Goal: Task Accomplishment & Management: Manage account settings

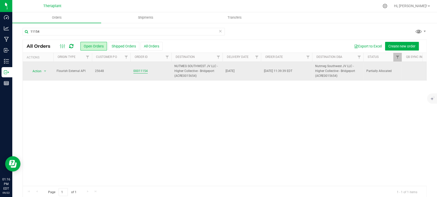
type input "11154"
click at [139, 72] on link "00011154" at bounding box center [140, 71] width 14 height 5
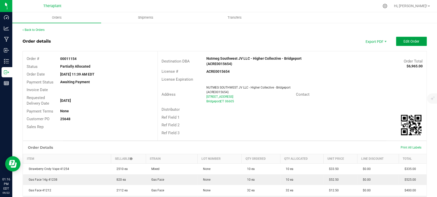
click at [411, 42] on span "Edit Order" at bounding box center [411, 41] width 16 height 4
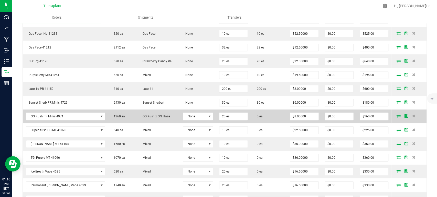
scroll to position [170, 0]
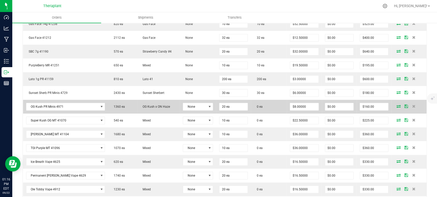
click at [396, 105] on icon at bounding box center [398, 106] width 4 height 3
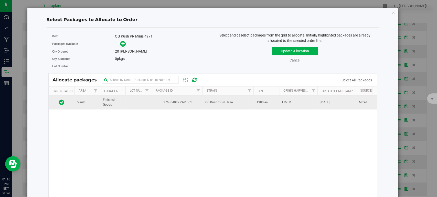
click at [274, 104] on td "1380 ea" at bounding box center [266, 103] width 26 height 14
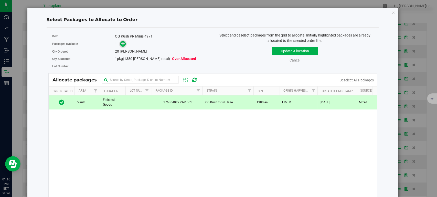
click at [120, 42] on link at bounding box center [123, 44] width 6 height 4
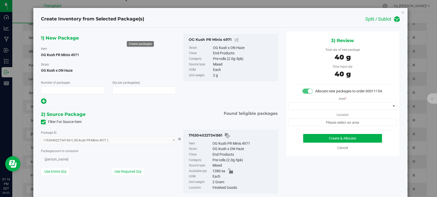
type input "1"
type input "20"
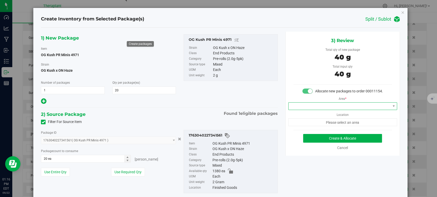
click at [302, 109] on span at bounding box center [339, 106] width 102 height 7
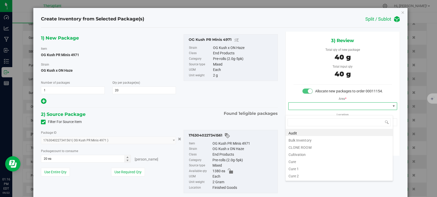
scroll to position [63, 0]
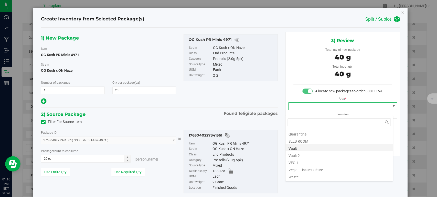
click at [303, 150] on li "Vault" at bounding box center [338, 148] width 107 height 7
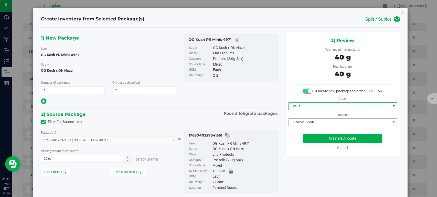
click at [302, 126] on span "Finished Goods" at bounding box center [339, 122] width 102 height 7
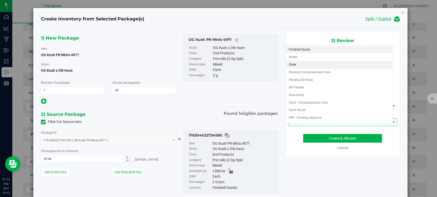
click at [293, 67] on li "Order" at bounding box center [338, 65] width 107 height 8
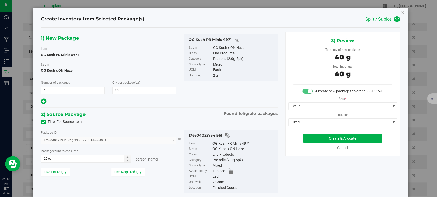
click at [177, 119] on div "Filter For Source Item" at bounding box center [159, 122] width 244 height 8
click at [309, 141] on button "Create & Allocate" at bounding box center [342, 138] width 79 height 9
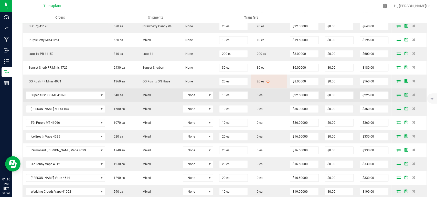
scroll to position [199, 0]
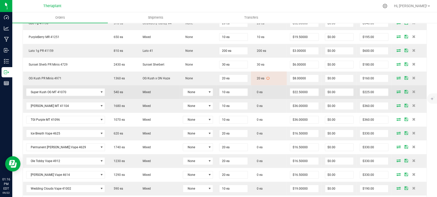
click at [396, 91] on icon at bounding box center [398, 91] width 4 height 3
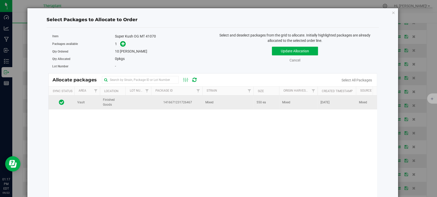
click at [187, 104] on span "1416671231726467" at bounding box center [176, 102] width 45 height 5
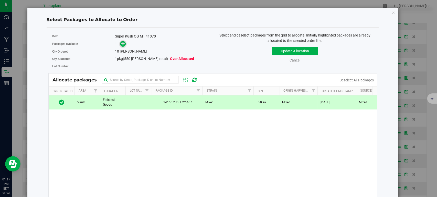
click at [122, 43] on icon at bounding box center [123, 44] width 4 height 4
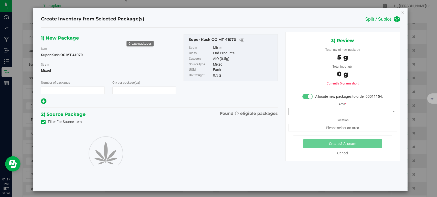
type input "1"
type input "10"
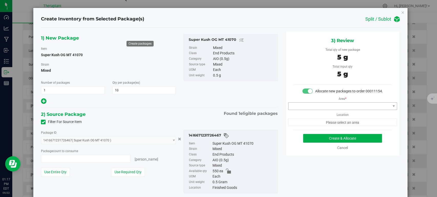
type input "10 ea"
click at [316, 110] on span at bounding box center [339, 106] width 102 height 7
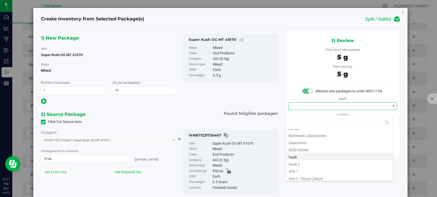
scroll to position [63, 0]
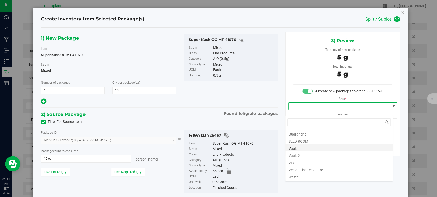
click at [303, 148] on li "Vault" at bounding box center [338, 148] width 107 height 7
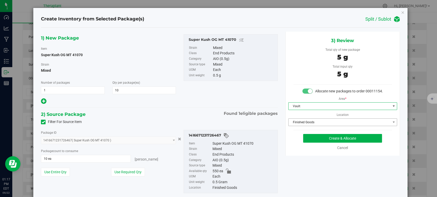
click at [305, 126] on span "Finished Goods" at bounding box center [339, 122] width 102 height 7
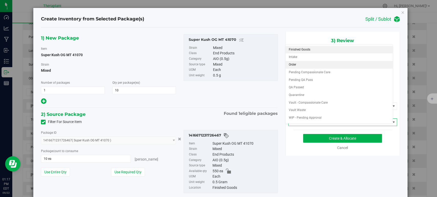
click at [293, 63] on li "Order" at bounding box center [338, 65] width 107 height 8
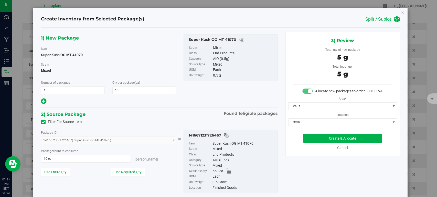
click at [172, 104] on div at bounding box center [108, 101] width 135 height 7
click at [318, 141] on button "Create & Allocate" at bounding box center [342, 138] width 79 height 9
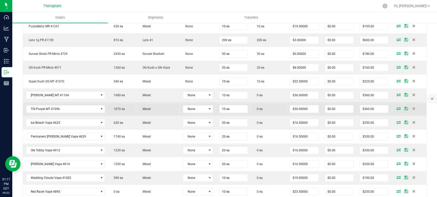
scroll to position [227, 0]
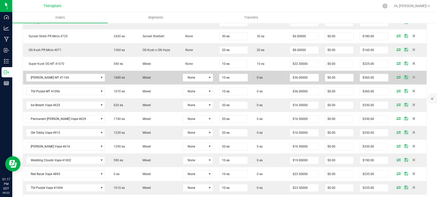
click at [396, 76] on icon at bounding box center [398, 77] width 4 height 3
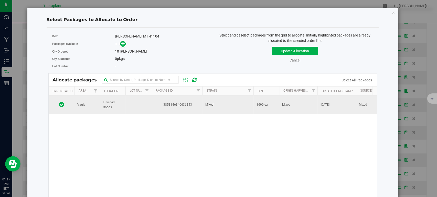
drag, startPoint x: 207, startPoint y: 104, endPoint x: 187, endPoint y: 96, distance: 21.1
click at [207, 104] on td "Mixed" at bounding box center [227, 105] width 51 height 19
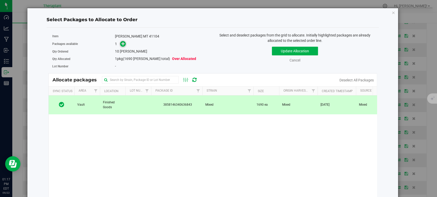
click at [123, 45] on icon at bounding box center [123, 44] width 4 height 4
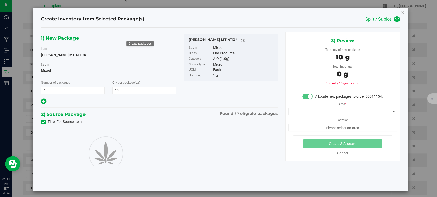
type input "10"
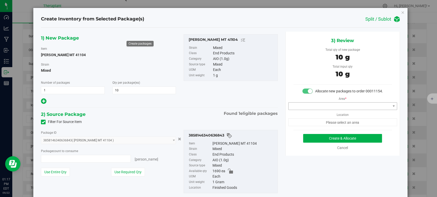
type input "10 ea"
click at [290, 110] on span at bounding box center [339, 106] width 102 height 7
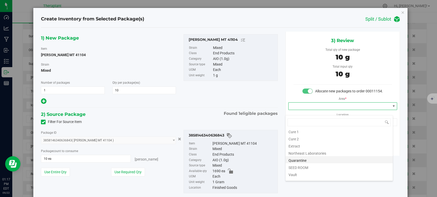
scroll to position [63, 0]
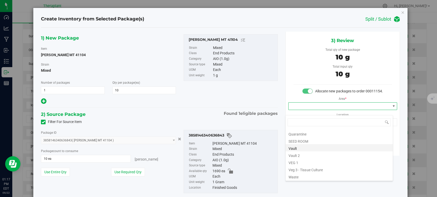
click at [300, 147] on li "Vault" at bounding box center [338, 148] width 107 height 7
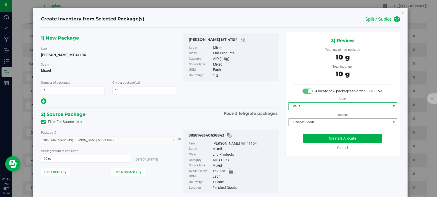
click at [295, 126] on span "Finished Goods" at bounding box center [339, 122] width 102 height 7
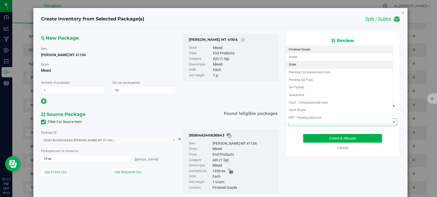
click at [293, 64] on li "Order" at bounding box center [338, 65] width 107 height 8
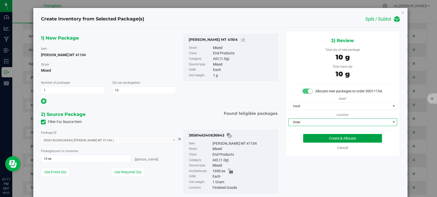
click at [306, 142] on button "Create & Allocate" at bounding box center [342, 138] width 79 height 9
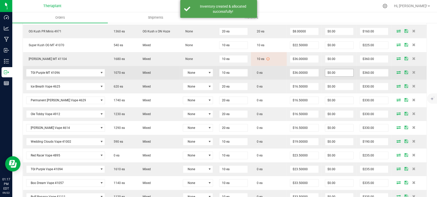
scroll to position [256, 0]
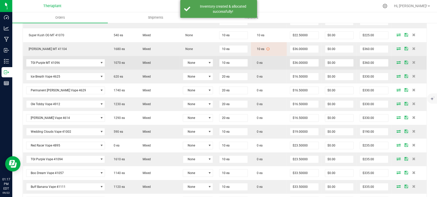
click at [396, 62] on icon at bounding box center [398, 62] width 4 height 3
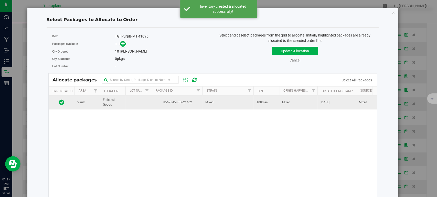
click at [241, 101] on td "Mixed" at bounding box center [227, 103] width 51 height 14
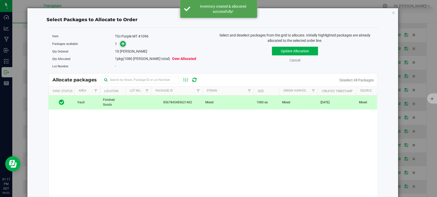
click at [121, 43] on icon at bounding box center [123, 44] width 4 height 4
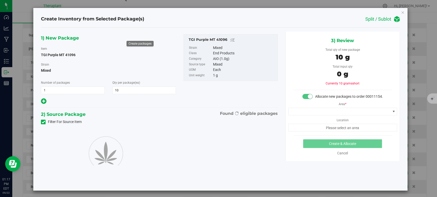
type input "10"
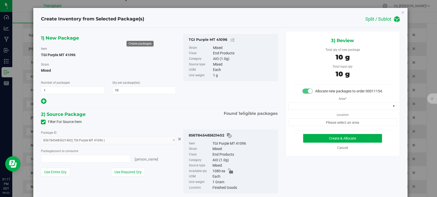
type input "10 ea"
click at [316, 110] on span at bounding box center [339, 106] width 102 height 7
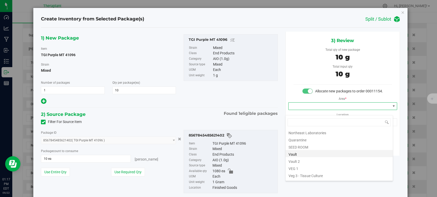
scroll to position [63, 0]
click at [304, 146] on li "Vault" at bounding box center [338, 148] width 107 height 7
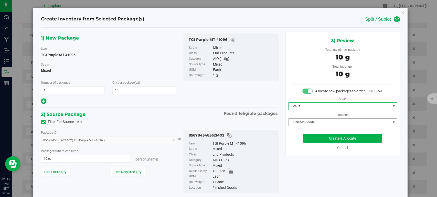
click at [311, 126] on span "Finished Goods" at bounding box center [339, 122] width 102 height 7
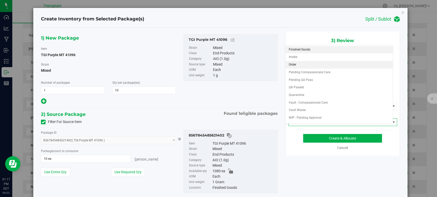
click at [311, 67] on li "Order" at bounding box center [338, 65] width 107 height 8
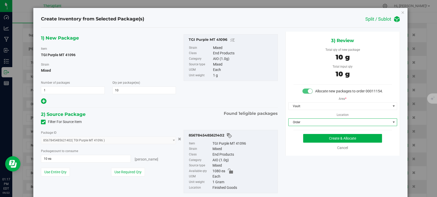
click at [178, 127] on div "Package ID 8567845485621402 ( TGI Purple MT 41096 ) 8567845485621402 Package co…" at bounding box center [159, 162] width 244 height 72
click at [334, 143] on button "Create & Allocate" at bounding box center [342, 138] width 79 height 9
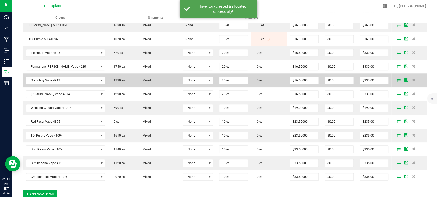
scroll to position [284, 0]
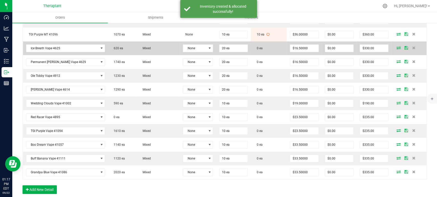
click at [396, 47] on icon at bounding box center [398, 47] width 4 height 3
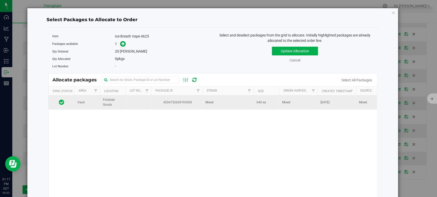
click at [224, 103] on td "Mixed" at bounding box center [227, 103] width 51 height 14
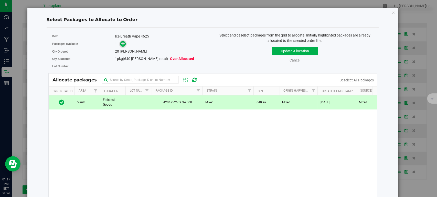
click at [123, 44] on icon at bounding box center [123, 44] width 4 height 4
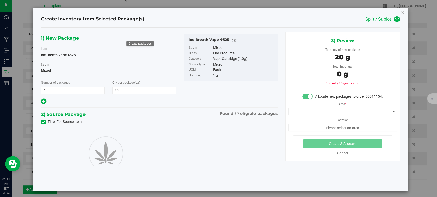
type input "20"
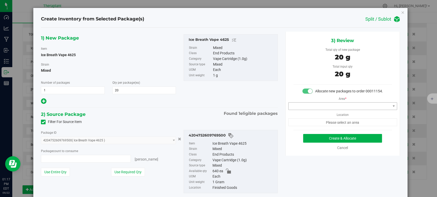
type input "20 ea"
click at [297, 110] on span at bounding box center [339, 106] width 102 height 7
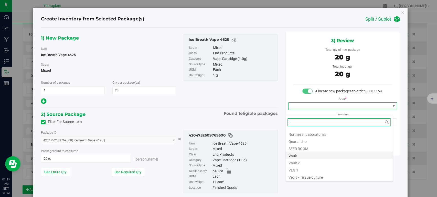
scroll to position [63, 0]
click at [304, 149] on li "Vault" at bounding box center [338, 148] width 107 height 7
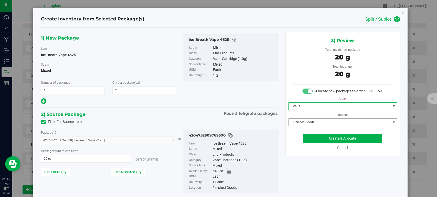
click at [303, 126] on span "Finished Goods" at bounding box center [339, 122] width 102 height 7
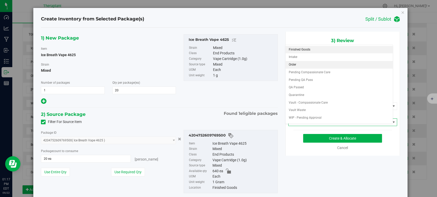
click at [295, 63] on li "Order" at bounding box center [338, 65] width 107 height 8
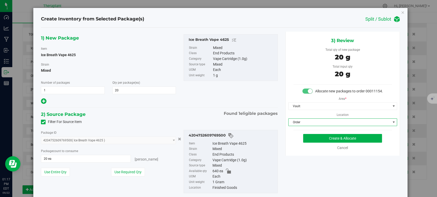
click at [158, 129] on div "Package ID 4204752609769500 ( Ice Breath Vape 4625 ) 4204752609769500 Package c…" at bounding box center [159, 162] width 244 height 72
click at [328, 138] on div "3) Review Total qty of new package 20 g Total input qty 20 g Allocate new packa…" at bounding box center [342, 94] width 114 height 124
click at [328, 140] on button "Create & Allocate" at bounding box center [342, 138] width 79 height 9
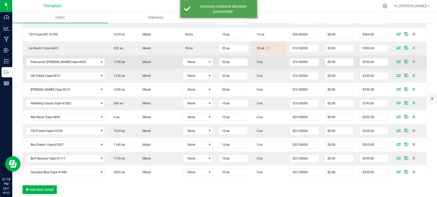
click at [396, 62] on icon at bounding box center [398, 61] width 4 height 3
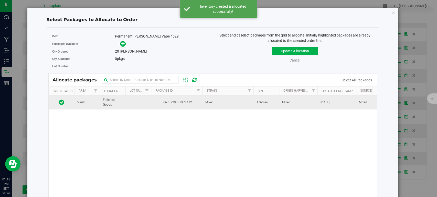
click at [225, 103] on td "Mixed" at bounding box center [227, 103] width 51 height 14
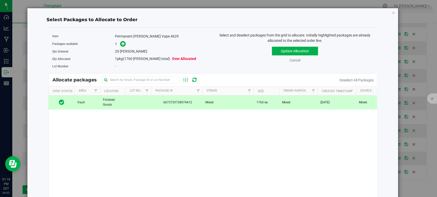
click at [126, 42] on div "1" at bounding box center [162, 44] width 94 height 6
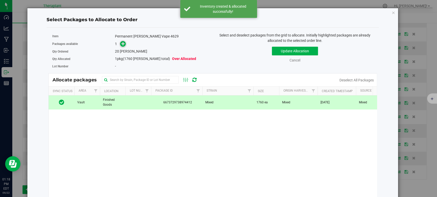
click at [124, 43] on icon at bounding box center [123, 44] width 4 height 4
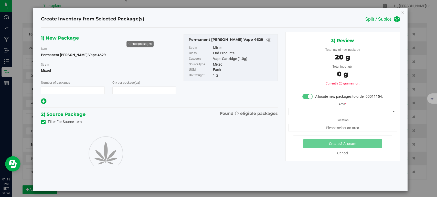
type input "1"
type input "20"
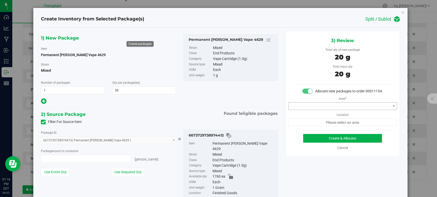
type input "20 ea"
click at [304, 110] on span at bounding box center [339, 106] width 102 height 7
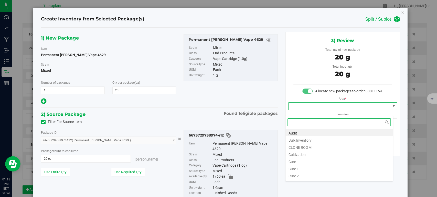
scroll to position [63, 0]
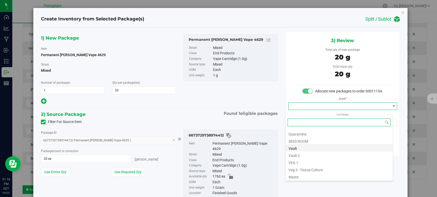
click at [296, 150] on li "Vault" at bounding box center [338, 148] width 107 height 7
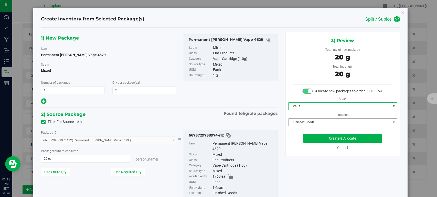
click at [299, 126] on span "Finished Goods" at bounding box center [339, 122] width 102 height 7
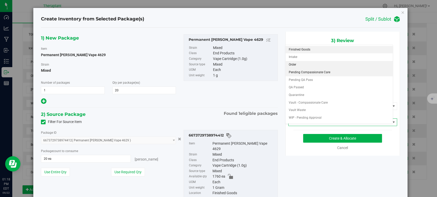
drag, startPoint x: 296, startPoint y: 65, endPoint x: 293, endPoint y: 71, distance: 6.3
click at [297, 66] on li "Order" at bounding box center [338, 65] width 107 height 8
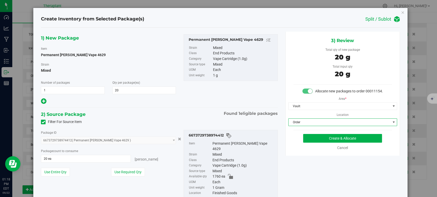
click at [166, 121] on div "Filter For Source Item" at bounding box center [159, 122] width 244 height 8
click at [317, 143] on button "Create & Allocate" at bounding box center [342, 138] width 79 height 9
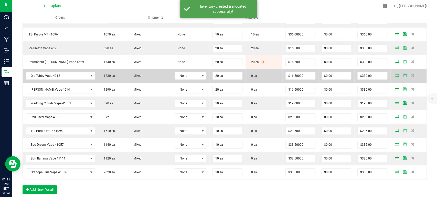
click at [395, 75] on icon at bounding box center [397, 75] width 4 height 3
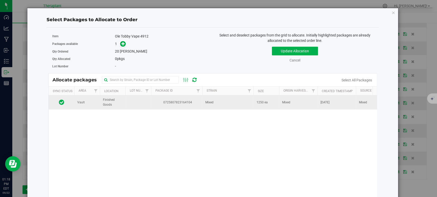
click at [218, 105] on td "Mixed" at bounding box center [227, 103] width 51 height 14
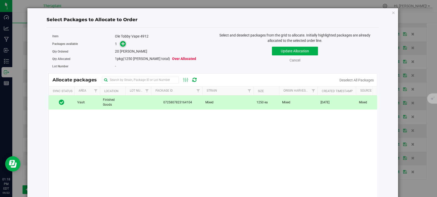
click at [122, 44] on icon at bounding box center [123, 44] width 4 height 4
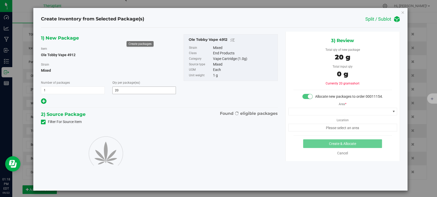
type input "20"
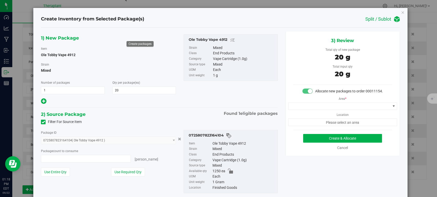
type input "20 ea"
click at [317, 110] on span at bounding box center [339, 106] width 102 height 7
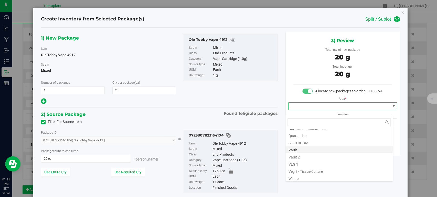
scroll to position [63, 0]
click at [298, 149] on li "Vault" at bounding box center [338, 148] width 107 height 7
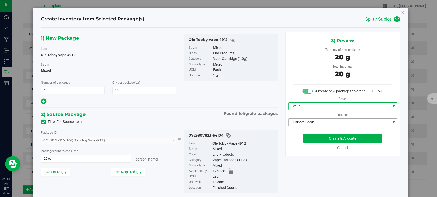
click at [303, 126] on span "Finished Goods" at bounding box center [339, 122] width 102 height 7
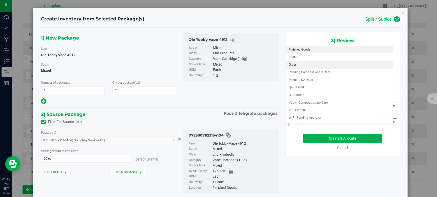
click at [297, 65] on li "Order" at bounding box center [338, 65] width 107 height 8
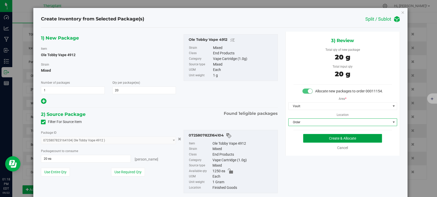
click at [319, 143] on button "Create & Allocate" at bounding box center [342, 138] width 79 height 9
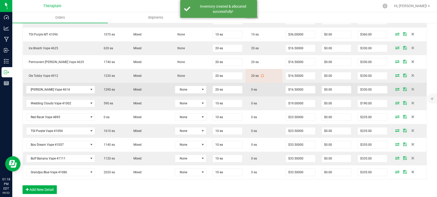
click at [395, 89] on icon at bounding box center [397, 89] width 4 height 3
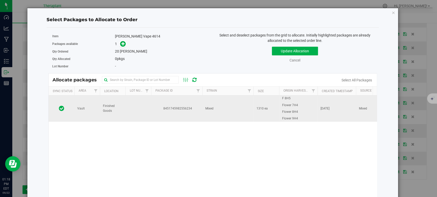
click at [211, 111] on td "Mixed" at bounding box center [227, 109] width 51 height 26
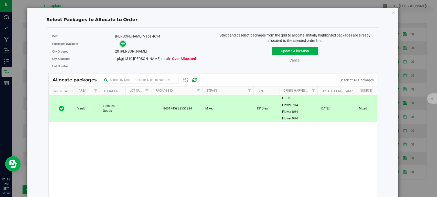
click at [124, 45] on icon at bounding box center [123, 44] width 4 height 4
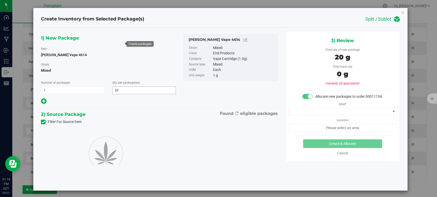
type input "20"
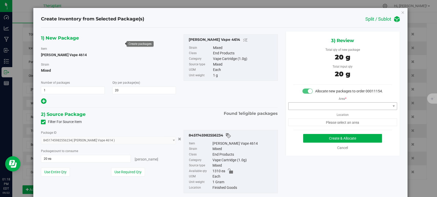
click at [350, 117] on div "Area * Location Please select an area" at bounding box center [342, 110] width 114 height 32
click at [351, 110] on span at bounding box center [339, 106] width 102 height 7
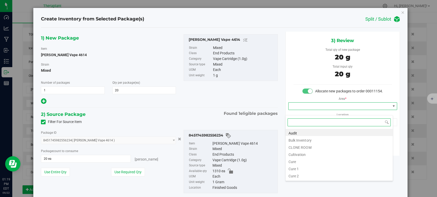
scroll to position [63, 0]
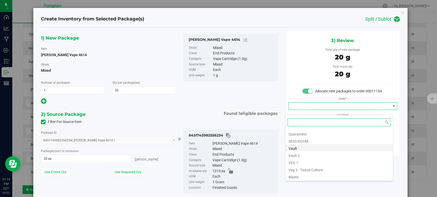
click at [309, 149] on li "Vault" at bounding box center [338, 148] width 107 height 7
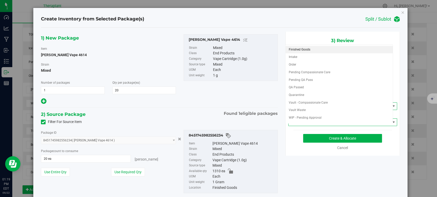
drag, startPoint x: 308, startPoint y: 149, endPoint x: 311, endPoint y: 127, distance: 22.4
click at [311, 126] on span "Finished Goods" at bounding box center [339, 122] width 102 height 7
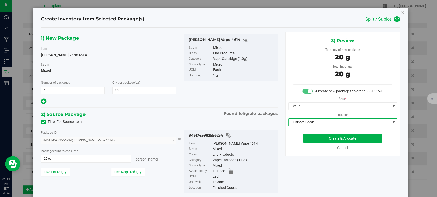
click at [311, 126] on span "Finished Goods" at bounding box center [339, 122] width 102 height 7
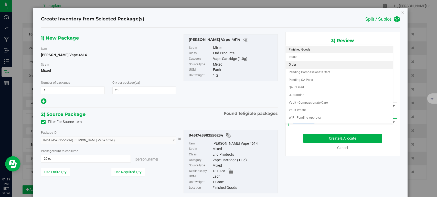
click at [297, 63] on li "Order" at bounding box center [338, 65] width 107 height 8
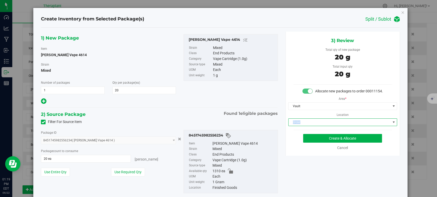
click at [193, 110] on div "1) New Package Item [PERSON_NAME] Vape 4614 [GEOGRAPHIC_DATA] Mixed Number of p…" at bounding box center [159, 118] width 244 height 173
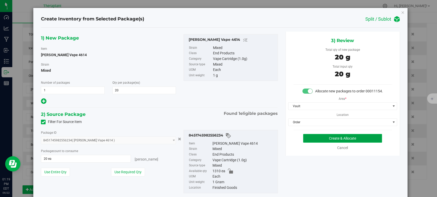
click at [320, 143] on button "Create & Allocate" at bounding box center [342, 138] width 79 height 9
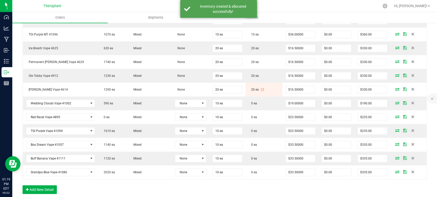
scroll to position [313, 0]
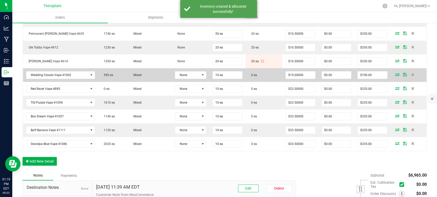
click at [395, 74] on icon at bounding box center [397, 74] width 4 height 3
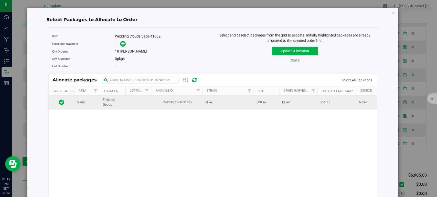
click at [280, 104] on td "Mixed" at bounding box center [298, 103] width 38 height 14
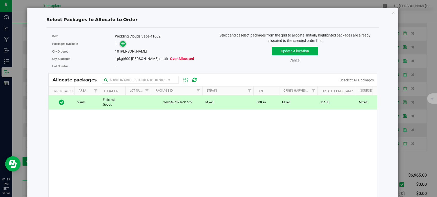
click at [122, 45] on icon at bounding box center [123, 44] width 4 height 4
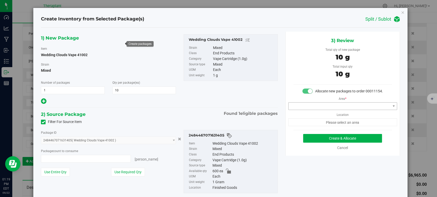
type input "10 ea"
click at [331, 110] on span at bounding box center [339, 106] width 102 height 7
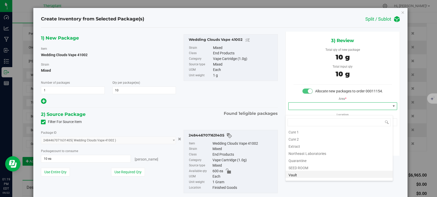
scroll to position [63, 0]
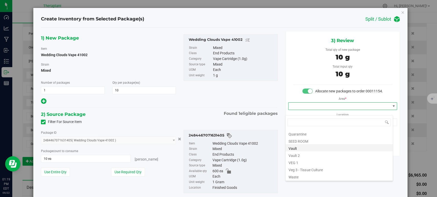
click at [301, 147] on li "Vault" at bounding box center [338, 148] width 107 height 7
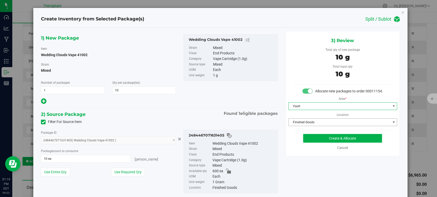
click at [306, 126] on span "Finished Goods" at bounding box center [339, 122] width 102 height 7
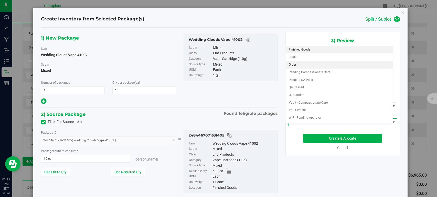
click at [299, 63] on li "Order" at bounding box center [338, 65] width 107 height 8
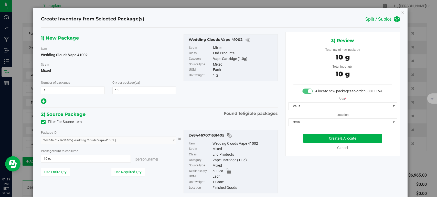
click at [196, 112] on div "2) Source Package Found 1 eligible packages" at bounding box center [159, 115] width 236 height 8
click at [325, 143] on button "Create & Allocate" at bounding box center [342, 138] width 79 height 9
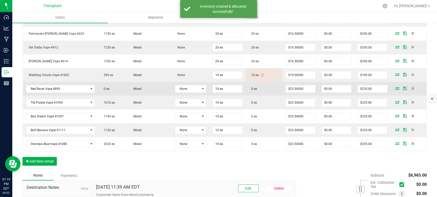
click at [395, 87] on icon at bounding box center [397, 88] width 4 height 3
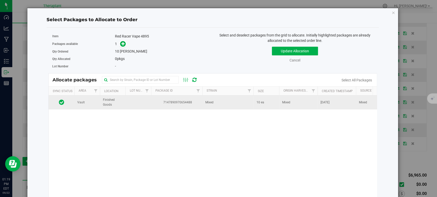
drag, startPoint x: 241, startPoint y: 104, endPoint x: 249, endPoint y: 101, distance: 8.8
click at [241, 104] on td "Mixed" at bounding box center [227, 103] width 51 height 14
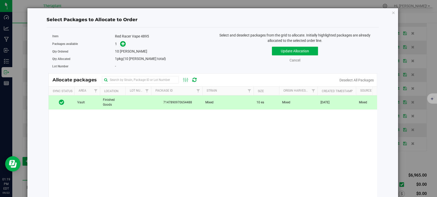
click at [121, 41] on span at bounding box center [123, 44] width 6 height 6
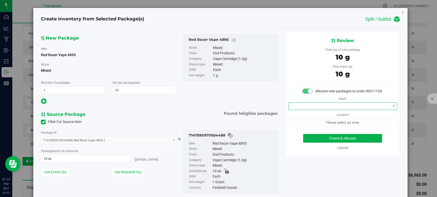
click at [297, 110] on span at bounding box center [339, 106] width 102 height 7
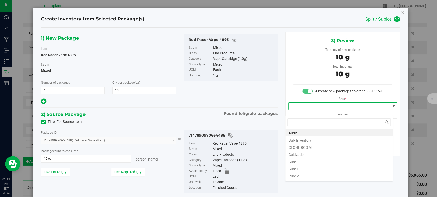
scroll to position [63, 0]
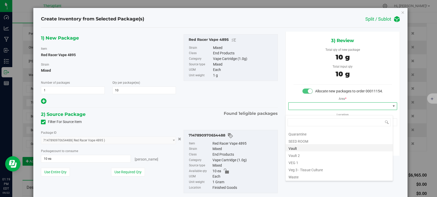
click at [296, 149] on li "Vault" at bounding box center [338, 148] width 107 height 7
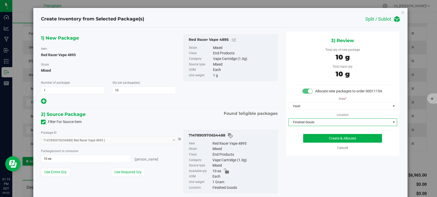
click at [304, 126] on span "Finished Goods" at bounding box center [339, 122] width 102 height 7
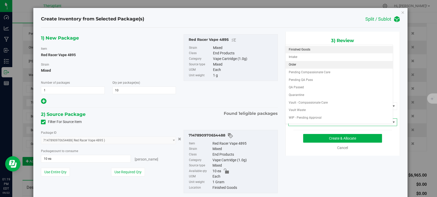
click at [299, 66] on li "Order" at bounding box center [338, 65] width 107 height 8
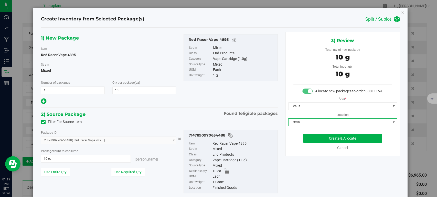
click at [199, 108] on div "1) New Package Item Red Racer Vape 4895 [GEOGRAPHIC_DATA] Mixed Number of packa…" at bounding box center [159, 118] width 244 height 173
click at [342, 143] on button "Create & Allocate" at bounding box center [342, 138] width 79 height 9
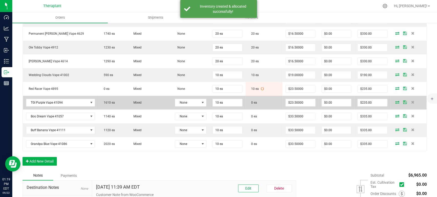
click at [395, 101] on icon at bounding box center [397, 102] width 4 height 3
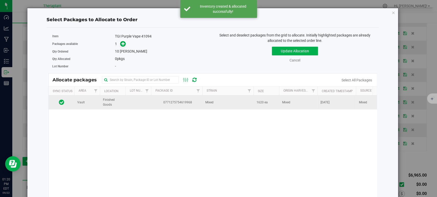
click at [204, 104] on td "Mixed" at bounding box center [227, 103] width 51 height 14
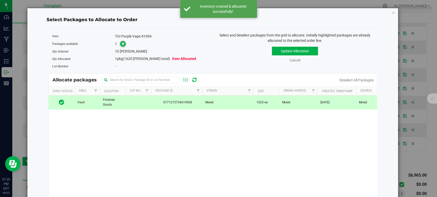
click at [121, 45] on icon at bounding box center [123, 44] width 4 height 4
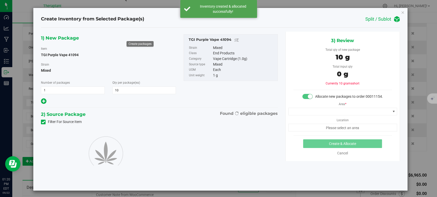
type input "10"
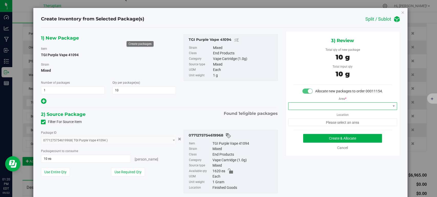
click at [304, 110] on span at bounding box center [339, 106] width 102 height 7
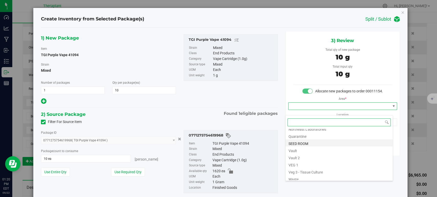
scroll to position [63, 0]
click at [297, 146] on li "Vault" at bounding box center [338, 148] width 107 height 7
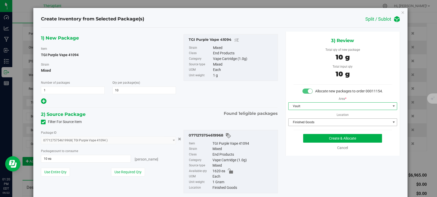
click at [303, 126] on span "Finished Goods" at bounding box center [339, 122] width 102 height 7
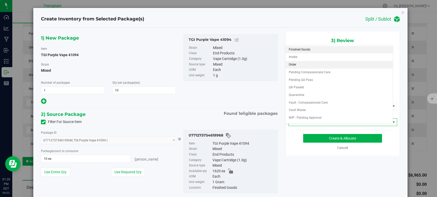
click at [305, 63] on li "Order" at bounding box center [338, 65] width 107 height 8
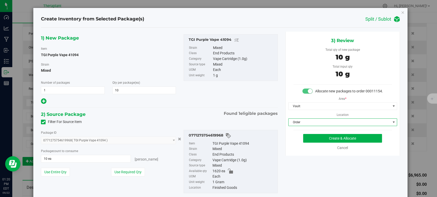
click at [166, 122] on div "Filter For Source Item" at bounding box center [159, 122] width 244 height 8
click at [316, 143] on button "Create & Allocate" at bounding box center [342, 138] width 79 height 9
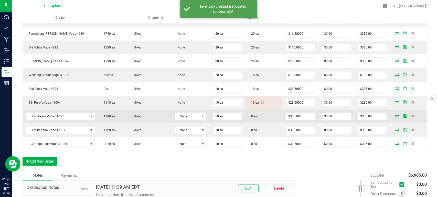
click at [395, 115] on icon at bounding box center [397, 116] width 4 height 3
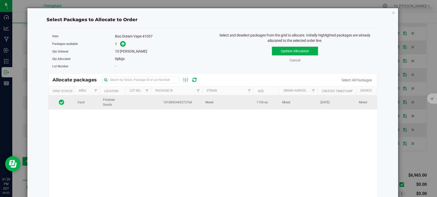
click at [189, 102] on span "1810892469272768" at bounding box center [176, 102] width 45 height 5
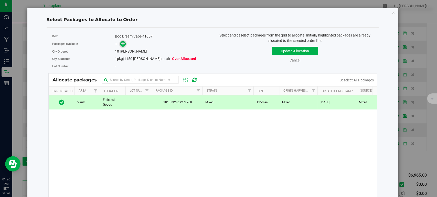
click at [123, 43] on icon at bounding box center [123, 44] width 4 height 4
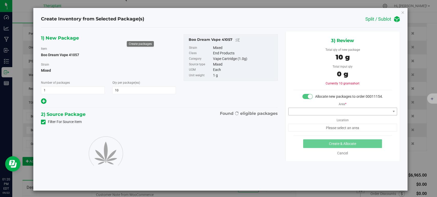
type input "10"
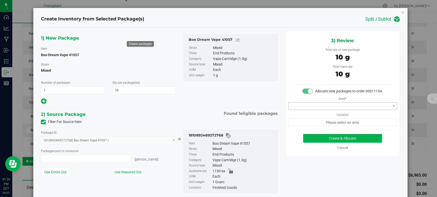
type input "10 ea"
click at [332, 110] on span at bounding box center [339, 106] width 102 height 7
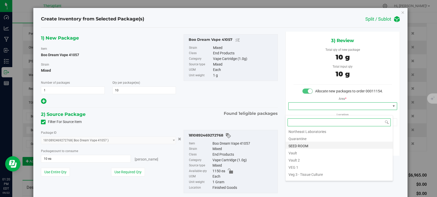
scroll to position [63, 0]
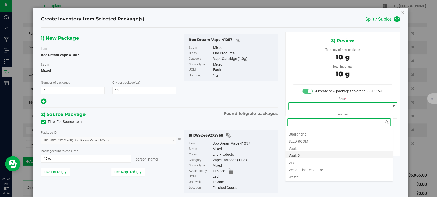
click at [322, 153] on li "Vault 2" at bounding box center [338, 155] width 107 height 7
click at [322, 151] on div "Cancel" at bounding box center [342, 148] width 98 height 5
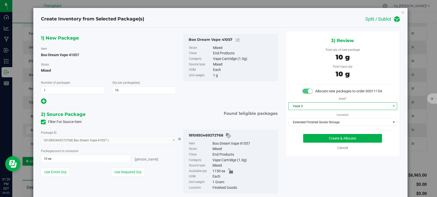
drag, startPoint x: 308, startPoint y: 112, endPoint x: 309, endPoint y: 115, distance: 3.2
click at [308, 110] on span "Vault 2" at bounding box center [339, 106] width 102 height 7
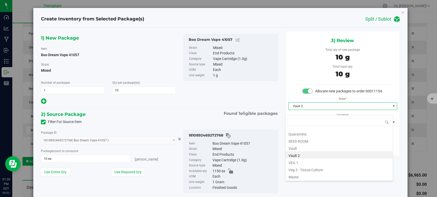
click at [301, 147] on li "Vault" at bounding box center [338, 148] width 107 height 7
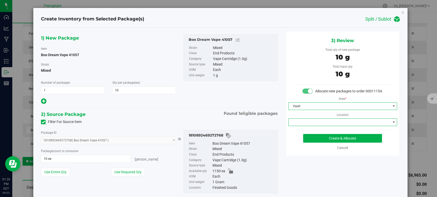
click at [303, 125] on span at bounding box center [339, 122] width 102 height 7
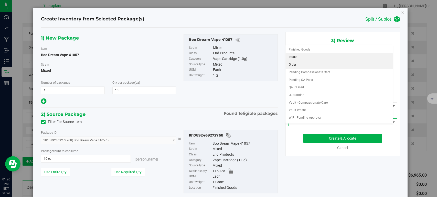
drag, startPoint x: 295, startPoint y: 60, endPoint x: 295, endPoint y: 65, distance: 4.9
click at [295, 65] on \}\}_listbox "Finished Goods Intake Order Pending Compassionate Care Pending QA Pass QA Passe…" at bounding box center [338, 88] width 107 height 84
click at [295, 64] on li "Order" at bounding box center [338, 65] width 107 height 8
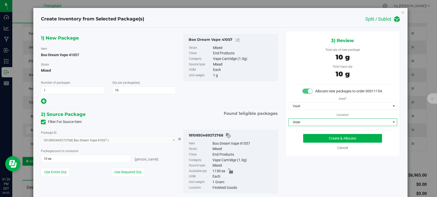
click at [203, 116] on div "2) Source Package Found 1 eligible packages" at bounding box center [159, 115] width 236 height 8
click at [327, 140] on button "Create & Allocate" at bounding box center [342, 138] width 79 height 9
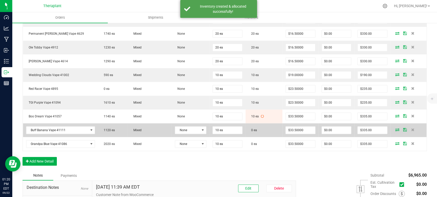
click at [395, 129] on icon at bounding box center [397, 129] width 4 height 3
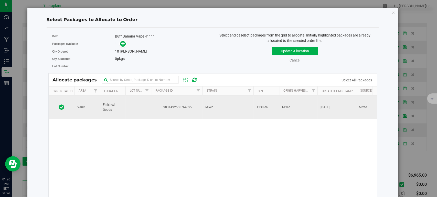
click at [233, 110] on td "Mixed" at bounding box center [227, 108] width 51 height 24
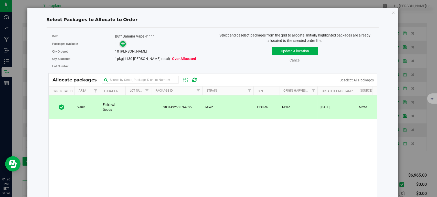
click at [123, 44] on icon at bounding box center [123, 44] width 4 height 4
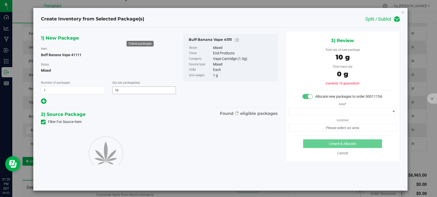
type input "10"
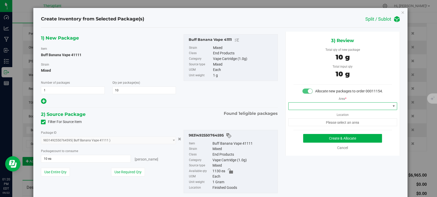
click at [306, 110] on span at bounding box center [339, 106] width 102 height 7
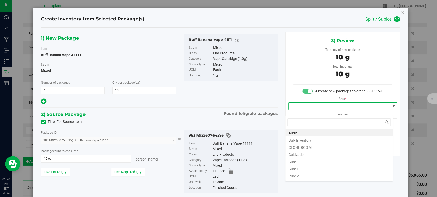
scroll to position [63, 0]
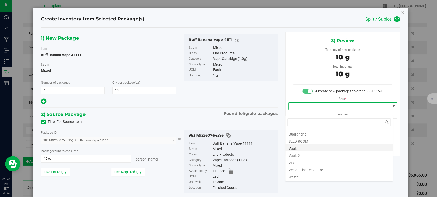
click at [305, 147] on li "Vault" at bounding box center [338, 148] width 107 height 7
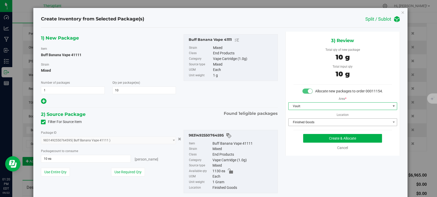
click at [309, 126] on span "Finished Goods" at bounding box center [339, 122] width 102 height 7
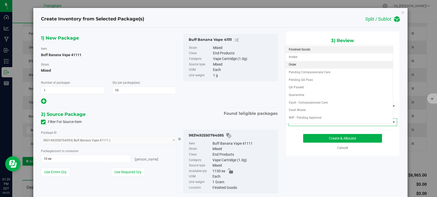
click at [301, 67] on li "Order" at bounding box center [338, 65] width 107 height 8
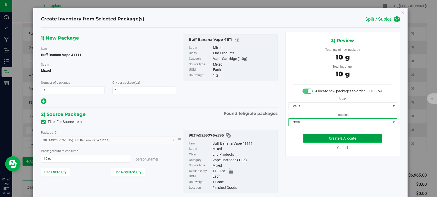
click at [315, 142] on button "Create & Allocate" at bounding box center [342, 138] width 79 height 9
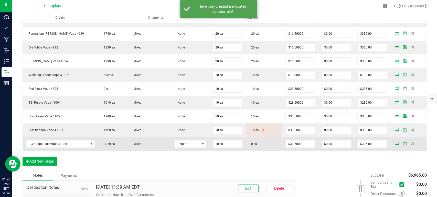
click at [395, 143] on icon at bounding box center [397, 143] width 4 height 3
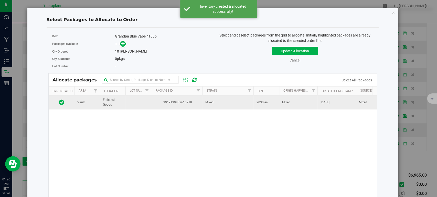
click at [195, 108] on td "3919139832610218" at bounding box center [176, 103] width 51 height 14
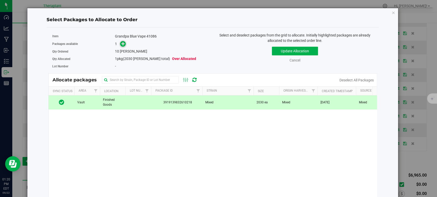
click at [123, 44] on icon at bounding box center [123, 44] width 4 height 4
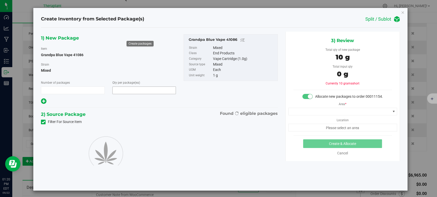
type input "1"
type input "10"
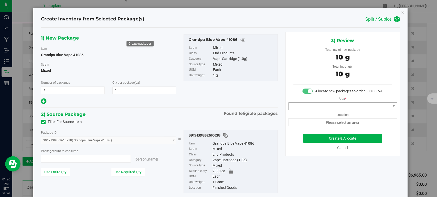
type input "10 ea"
click at [313, 109] on span at bounding box center [339, 106] width 102 height 7
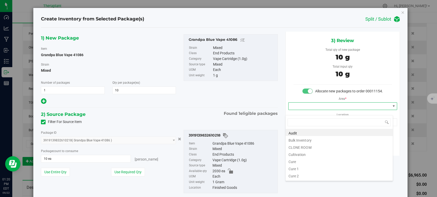
scroll to position [63, 0]
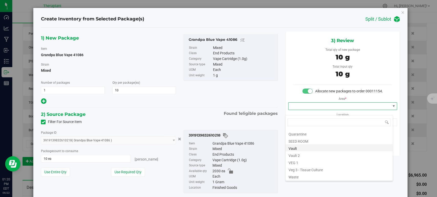
click at [308, 150] on li "Vault" at bounding box center [338, 148] width 107 height 7
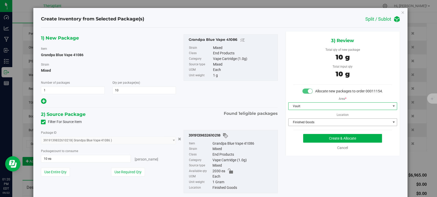
click at [311, 126] on span "Finished Goods" at bounding box center [339, 122] width 102 height 7
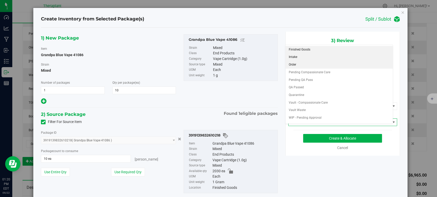
click at [296, 63] on li "Order" at bounding box center [338, 65] width 107 height 8
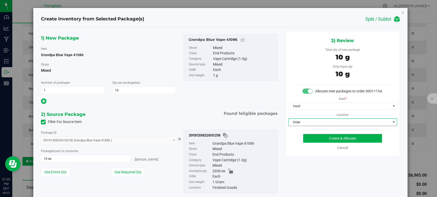
click at [177, 119] on div "Filter For Source Item" at bounding box center [159, 122] width 244 height 8
click at [331, 142] on button "Create & Allocate" at bounding box center [342, 138] width 79 height 9
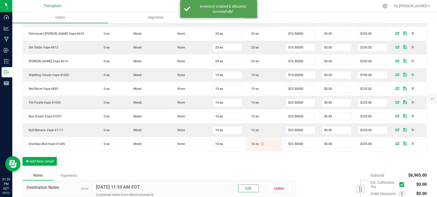
drag, startPoint x: 267, startPoint y: 157, endPoint x: 267, endPoint y: 162, distance: 5.1
click at [267, 162] on div "Order Details Print All Labels Item Sellable Strain Lot Number Qty Ordered Qty …" at bounding box center [225, 4] width 404 height 333
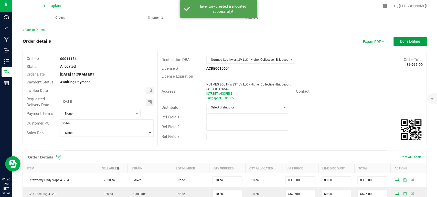
click at [399, 45] on button "Done Editing" at bounding box center [409, 41] width 33 height 9
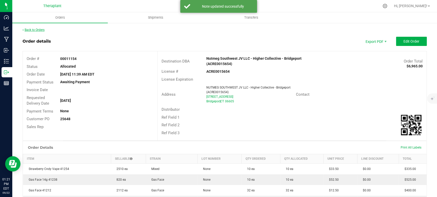
click at [41, 31] on link "Back to Orders" at bounding box center [34, 30] width 22 height 4
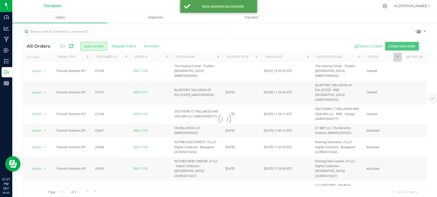
click at [73, 46] on div at bounding box center [224, 119] width 403 height 159
click at [72, 46] on icon at bounding box center [71, 46] width 4 height 5
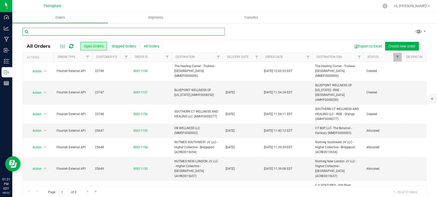
click at [120, 30] on input "text" at bounding box center [124, 32] width 202 height 8
type input "11154"
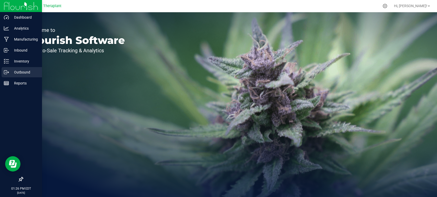
click at [17, 70] on p "Outbound" at bounding box center [24, 72] width 31 height 6
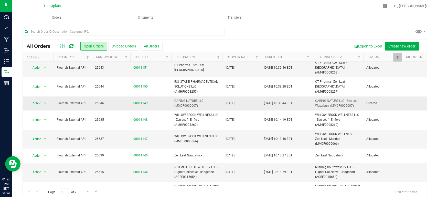
scroll to position [226, 0]
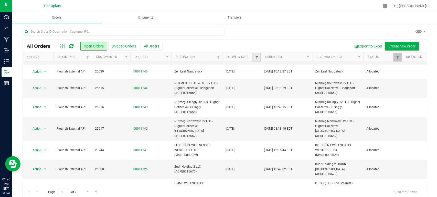
click at [256, 55] on span "Filter" at bounding box center [256, 57] width 4 height 4
click at [302, 87] on span "select" at bounding box center [304, 88] width 4 height 4
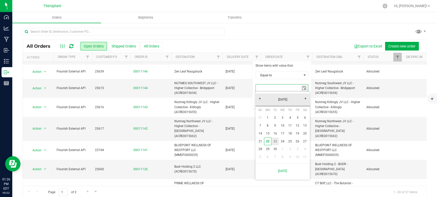
click at [273, 140] on link "23" at bounding box center [274, 142] width 7 height 8
type input "9/23/2025"
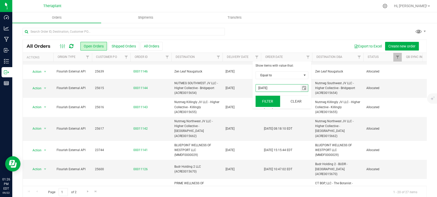
click at [268, 98] on button "Filter" at bounding box center [267, 101] width 25 height 11
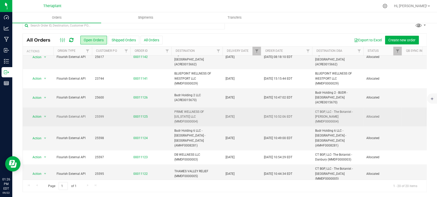
scroll to position [216, 0]
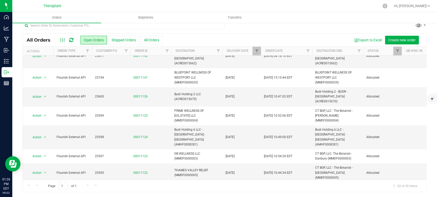
click at [53, 156] on li "Print invoice" at bounding box center [47, 160] width 38 height 8
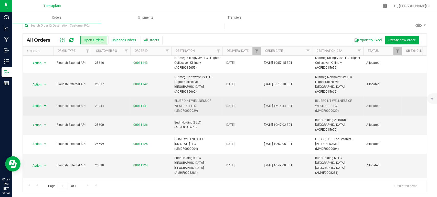
click at [47, 103] on span "select" at bounding box center [45, 106] width 6 height 7
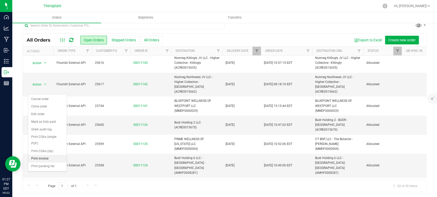
click at [57, 155] on li "Print invoice" at bounding box center [47, 159] width 38 height 8
click at [39, 81] on span "Action" at bounding box center [35, 84] width 14 height 7
click at [48, 136] on li "Print invoice" at bounding box center [47, 140] width 38 height 8
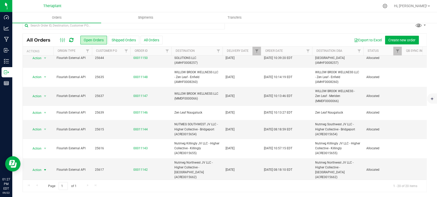
scroll to position [97, 0]
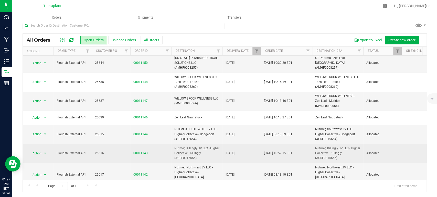
click at [38, 150] on span "Action" at bounding box center [35, 153] width 14 height 7
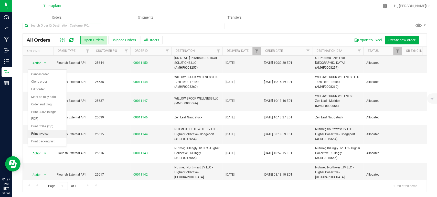
click at [40, 130] on li "Print invoice" at bounding box center [47, 134] width 38 height 8
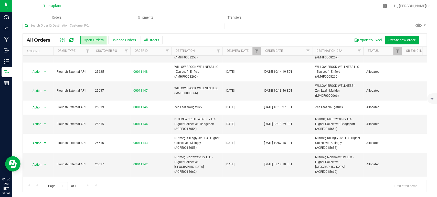
scroll to position [105, 0]
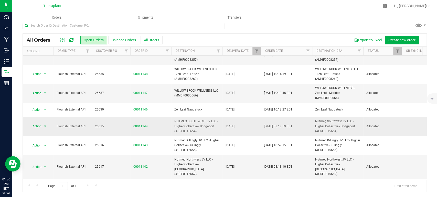
click at [35, 123] on span "Action" at bounding box center [35, 126] width 14 height 7
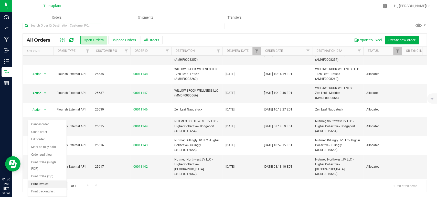
click at [50, 181] on li "Print invoice" at bounding box center [47, 185] width 38 height 8
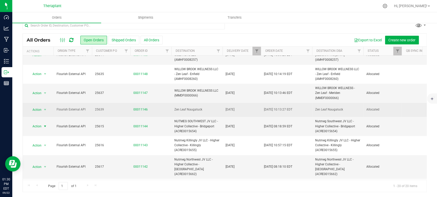
click at [39, 106] on span "Action" at bounding box center [35, 109] width 14 height 7
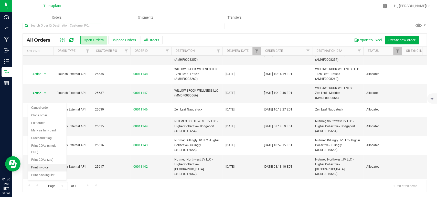
click at [49, 164] on li "Print invoice" at bounding box center [47, 168] width 38 height 8
click at [38, 90] on span "Action" at bounding box center [35, 93] width 14 height 7
click at [48, 148] on li "Print invoice" at bounding box center [47, 152] width 38 height 8
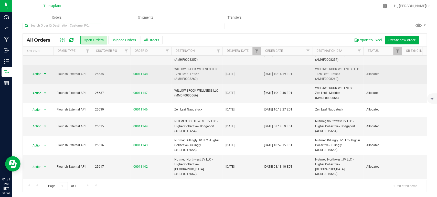
click at [38, 71] on span "Action" at bounding box center [35, 74] width 14 height 7
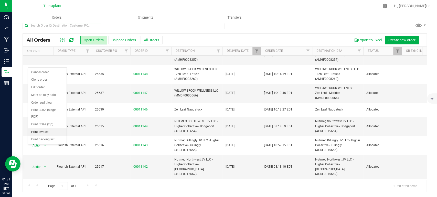
click at [42, 129] on li "Print invoice" at bounding box center [47, 133] width 38 height 8
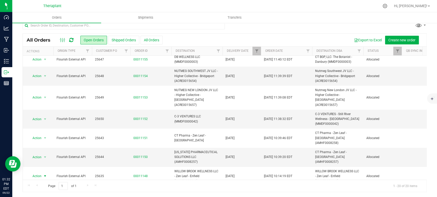
scroll to position [0, 0]
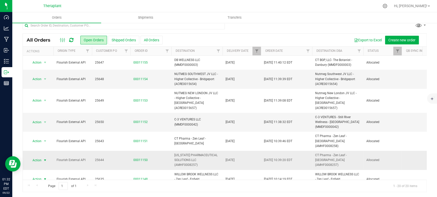
click at [38, 157] on span "Action" at bounding box center [35, 160] width 14 height 7
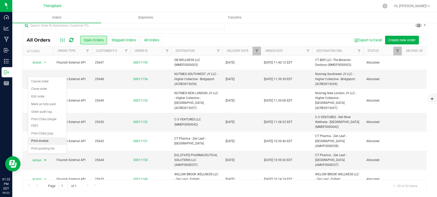
click at [45, 138] on li "Print invoice" at bounding box center [47, 142] width 38 height 8
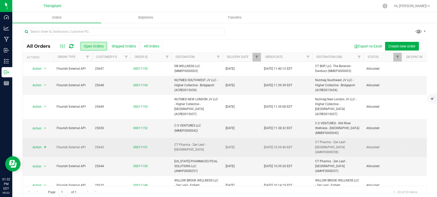
click at [40, 144] on span "Action" at bounding box center [35, 147] width 14 height 7
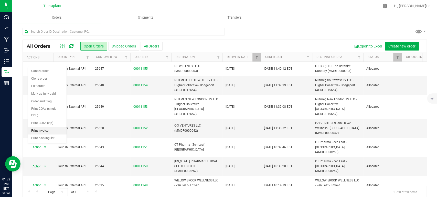
click at [40, 127] on li "Print invoice" at bounding box center [47, 131] width 38 height 8
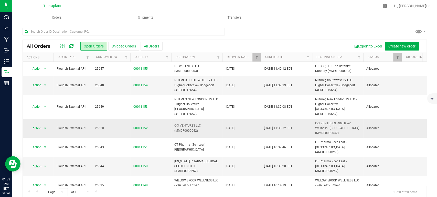
click at [35, 125] on span "Action" at bounding box center [35, 128] width 14 height 7
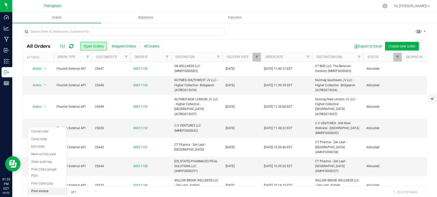
click at [49, 188] on li "Print invoice" at bounding box center [47, 192] width 38 height 8
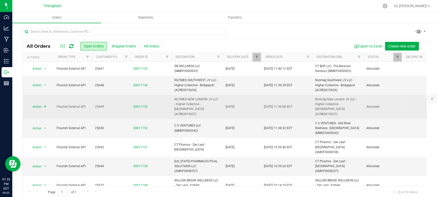
click at [40, 104] on span "Action" at bounding box center [35, 106] width 14 height 7
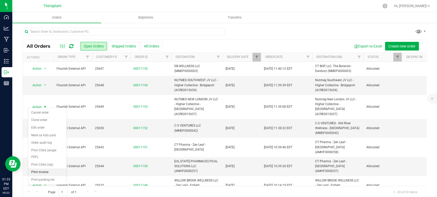
click at [51, 169] on li "Print invoice" at bounding box center [47, 173] width 38 height 8
click at [46, 84] on span "select" at bounding box center [45, 85] width 4 height 4
click at [51, 150] on li "Print invoice" at bounding box center [47, 154] width 38 height 8
drag, startPoint x: 256, startPoint y: 57, endPoint x: 287, endPoint y: 84, distance: 41.4
click at [256, 57] on span "Filter" at bounding box center [256, 57] width 4 height 4
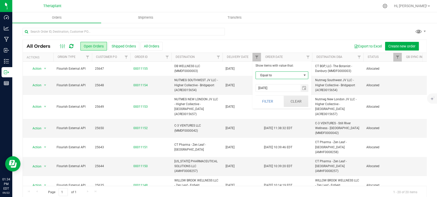
click at [297, 105] on button "Clear" at bounding box center [295, 101] width 25 height 11
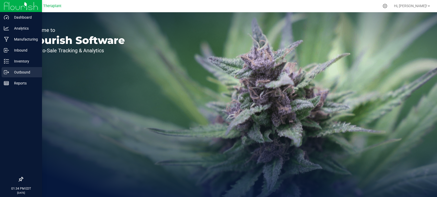
click at [23, 73] on p "Outbound" at bounding box center [24, 72] width 31 height 6
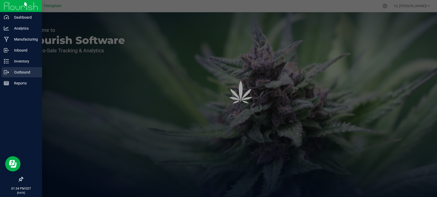
click at [23, 73] on p "Outbound" at bounding box center [24, 72] width 31 height 6
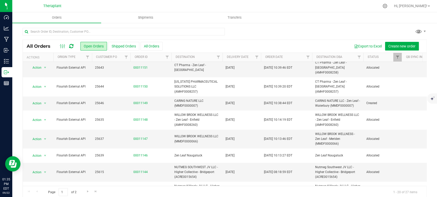
scroll to position [226, 0]
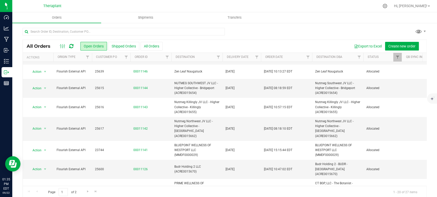
click at [353, 23] on div "All Orders Open Orders Shipped Orders All Orders Export to Excel Create new ord…" at bounding box center [224, 113] width 424 height 181
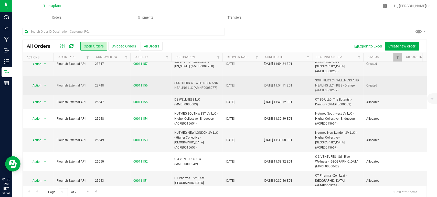
scroll to position [0, 0]
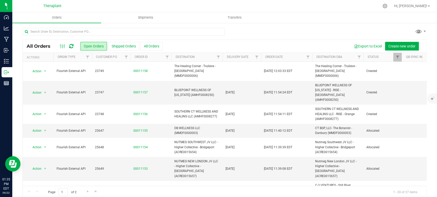
click at [74, 45] on div at bounding box center [66, 46] width 17 height 6
click at [71, 45] on icon at bounding box center [71, 46] width 4 height 5
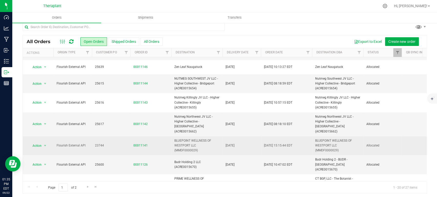
scroll to position [6, 0]
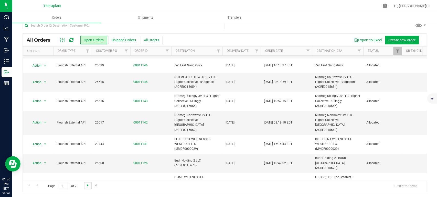
click at [87, 187] on span "Go to the next page" at bounding box center [88, 186] width 4 height 4
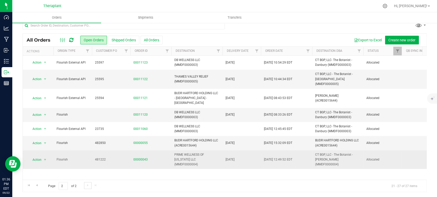
scroll to position [0, 0]
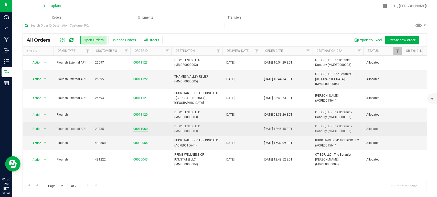
click at [142, 127] on link "00011060" at bounding box center [140, 129] width 14 height 5
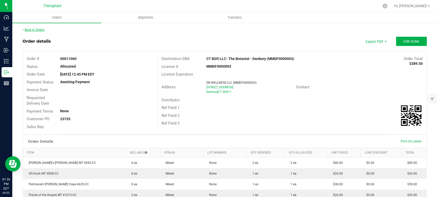
click at [39, 30] on link "Back to Orders" at bounding box center [34, 30] width 22 height 4
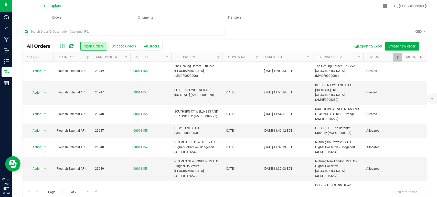
click at [73, 48] on icon at bounding box center [71, 46] width 4 height 5
click at [70, 47] on icon at bounding box center [71, 46] width 4 height 5
click at [295, 31] on div at bounding box center [225, 34] width 404 height 12
click at [337, 34] on div at bounding box center [225, 34] width 404 height 12
click at [70, 46] on icon at bounding box center [71, 46] width 4 height 5
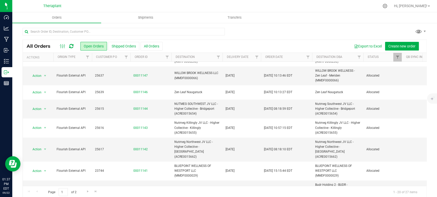
scroll to position [226, 0]
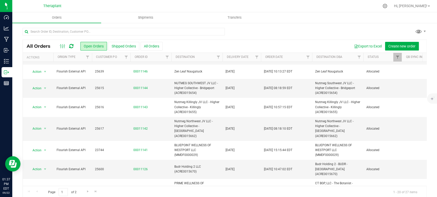
drag, startPoint x: 334, startPoint y: 28, endPoint x: 318, endPoint y: 33, distance: 16.8
click at [334, 28] on div at bounding box center [225, 34] width 404 height 12
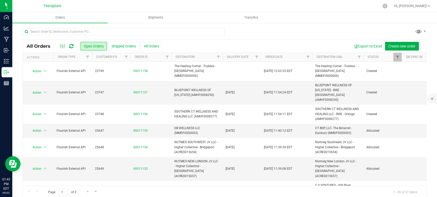
click at [72, 46] on icon at bounding box center [71, 46] width 4 height 5
click at [73, 47] on icon at bounding box center [71, 46] width 4 height 5
click at [334, 41] on div "All Orders Open Orders Shipped Orders All Orders Export to Excel Create new ord…" at bounding box center [224, 46] width 403 height 13
click at [69, 48] on icon at bounding box center [71, 46] width 4 height 5
click at [72, 47] on icon at bounding box center [71, 46] width 4 height 5
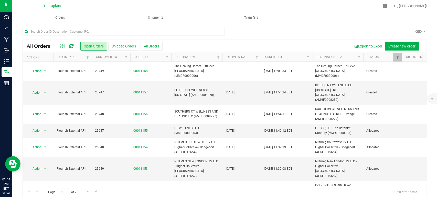
click at [71, 45] on icon at bounding box center [71, 46] width 4 height 5
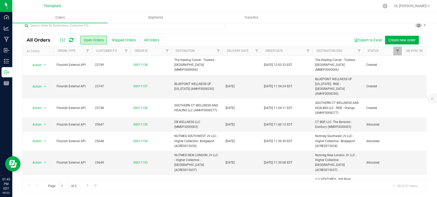
click at [70, 40] on icon at bounding box center [71, 40] width 4 height 5
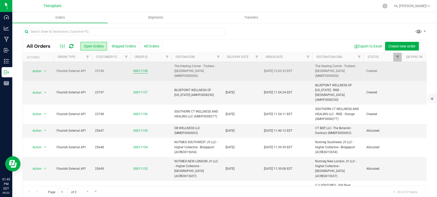
click at [135, 70] on link "00011158" at bounding box center [140, 71] width 14 height 5
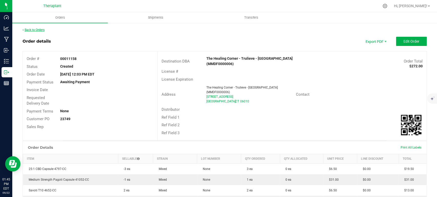
click at [40, 31] on link "Back to Orders" at bounding box center [34, 30] width 22 height 4
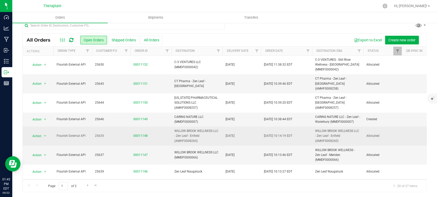
scroll to position [114, 0]
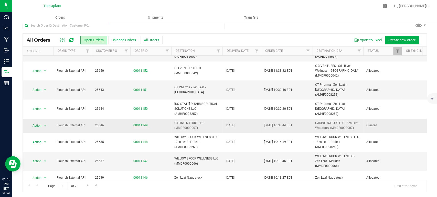
click at [146, 123] on link "00011149" at bounding box center [140, 125] width 14 height 5
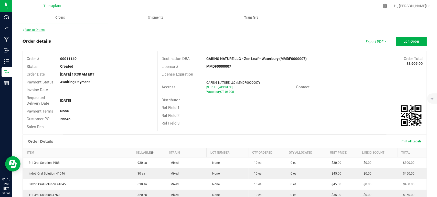
click at [35, 30] on link "Back to Orders" at bounding box center [34, 30] width 22 height 4
